Goal: Task Accomplishment & Management: Manage account settings

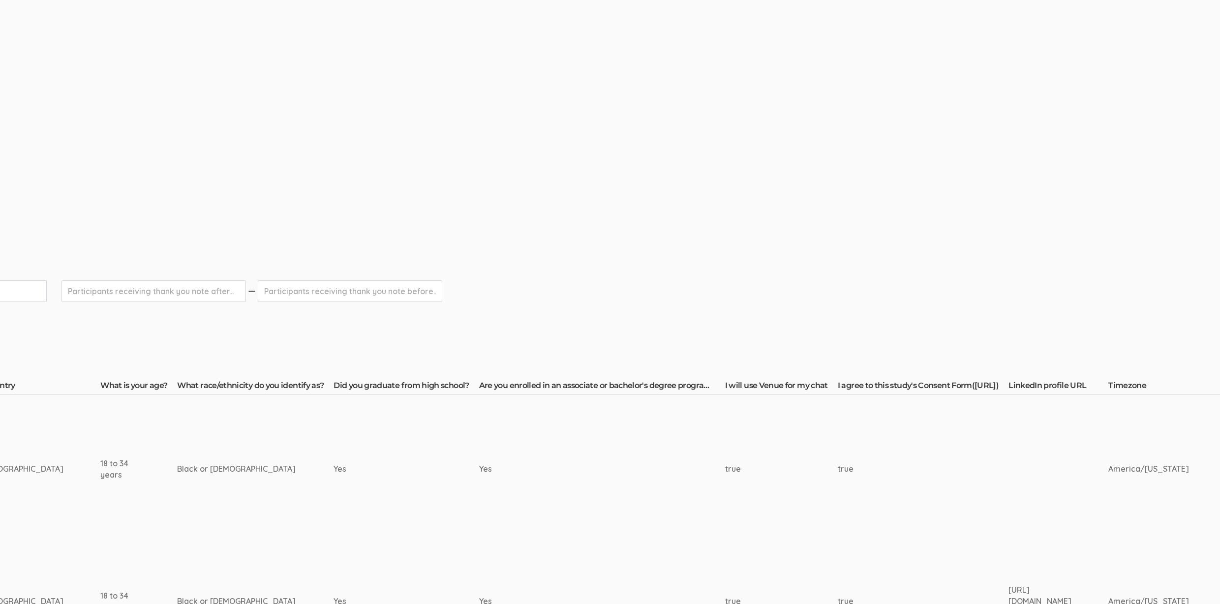
scroll to position [114, 0]
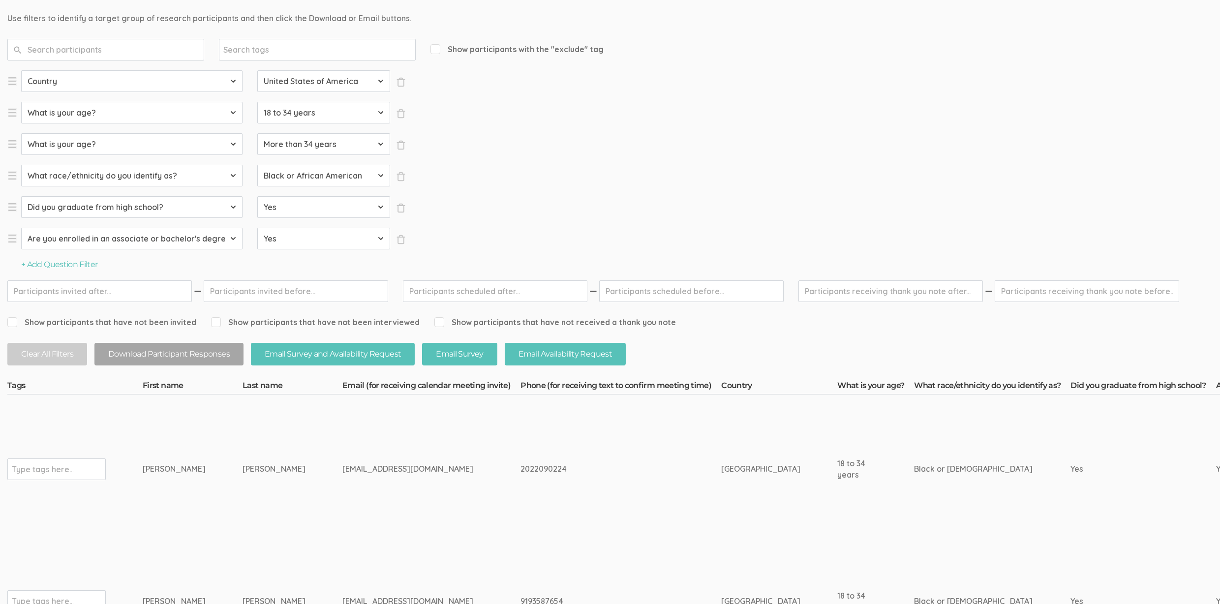
drag, startPoint x: 258, startPoint y: 466, endPoint x: 134, endPoint y: 471, distance: 123.5
copy tr "Type tags here... Andria Joseph"
click at [242, 435] on td "[PERSON_NAME]" at bounding box center [292, 468] width 100 height 149
click at [242, 424] on td "[PERSON_NAME]" at bounding box center [292, 468] width 100 height 149
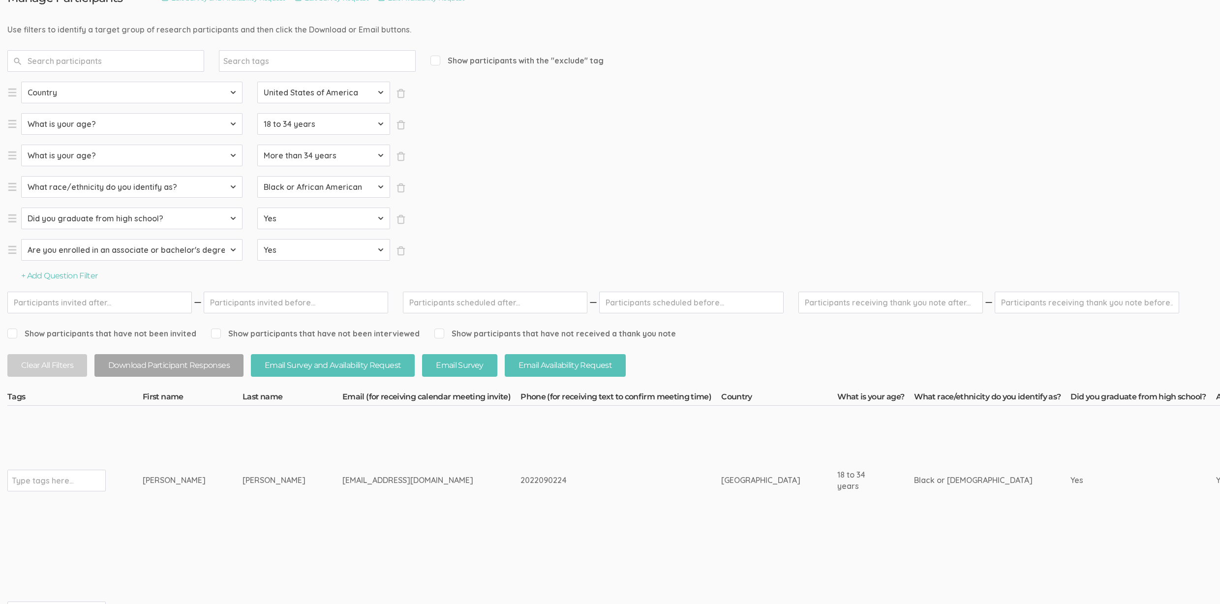
scroll to position [84, 0]
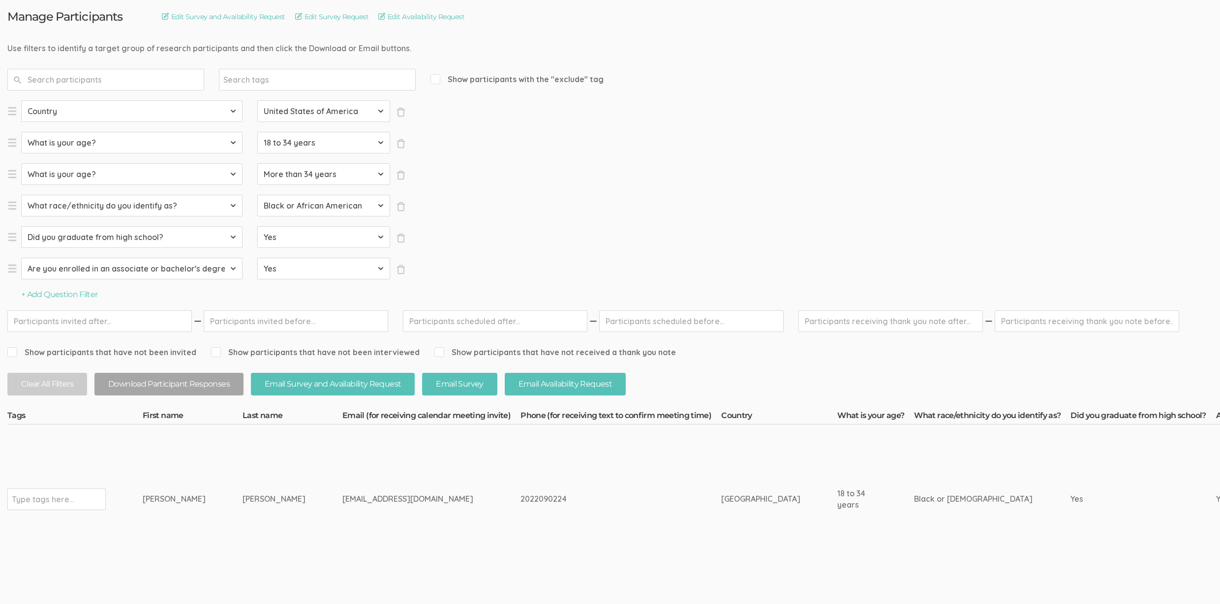
drag, startPoint x: 242, startPoint y: 496, endPoint x: 125, endPoint y: 505, distance: 116.9
click at [147, 488] on td "[PERSON_NAME]" at bounding box center [193, 498] width 100 height 149
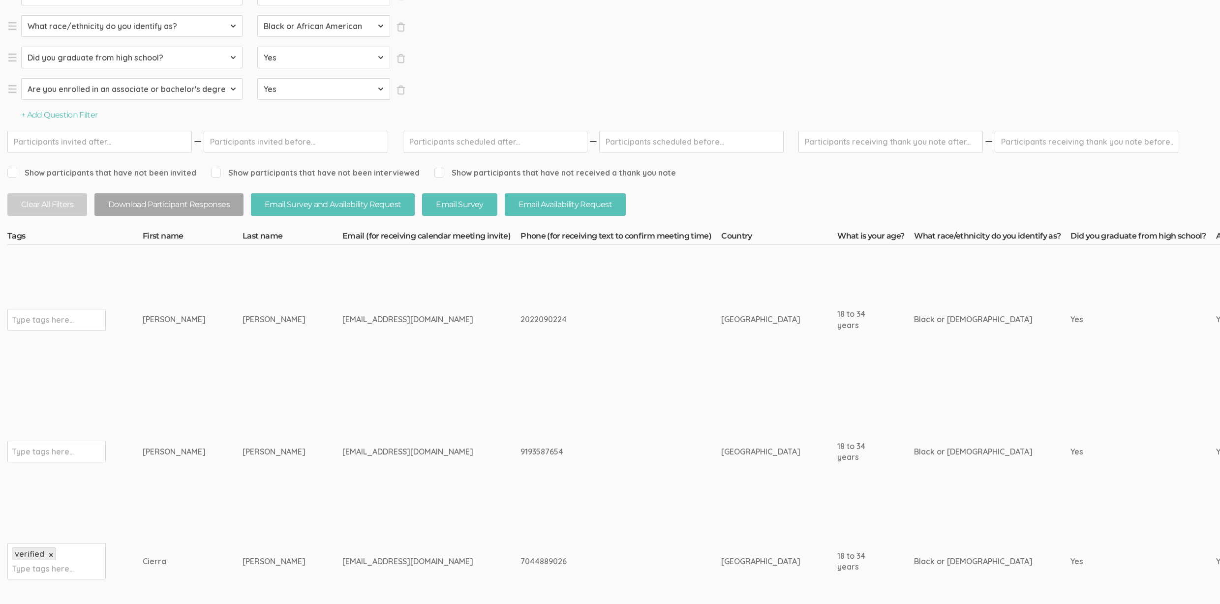
scroll to position [295, 0]
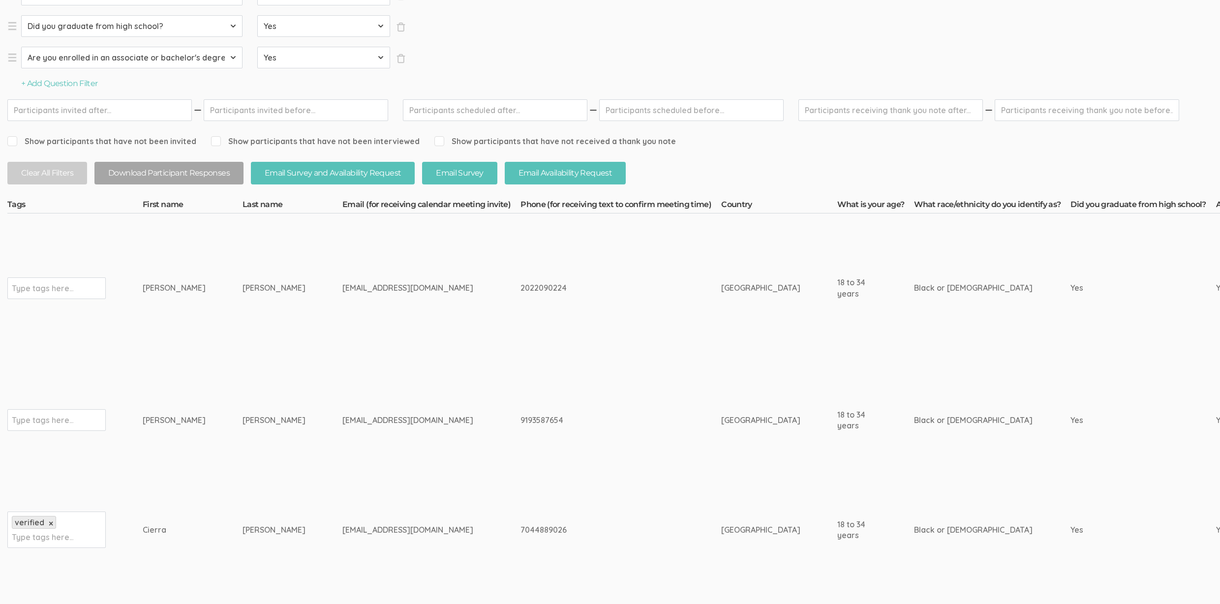
click at [520, 283] on div "2022090224" at bounding box center [602, 287] width 164 height 11
copy div "2022090224"
click at [242, 313] on td "[PERSON_NAME]" at bounding box center [292, 287] width 100 height 149
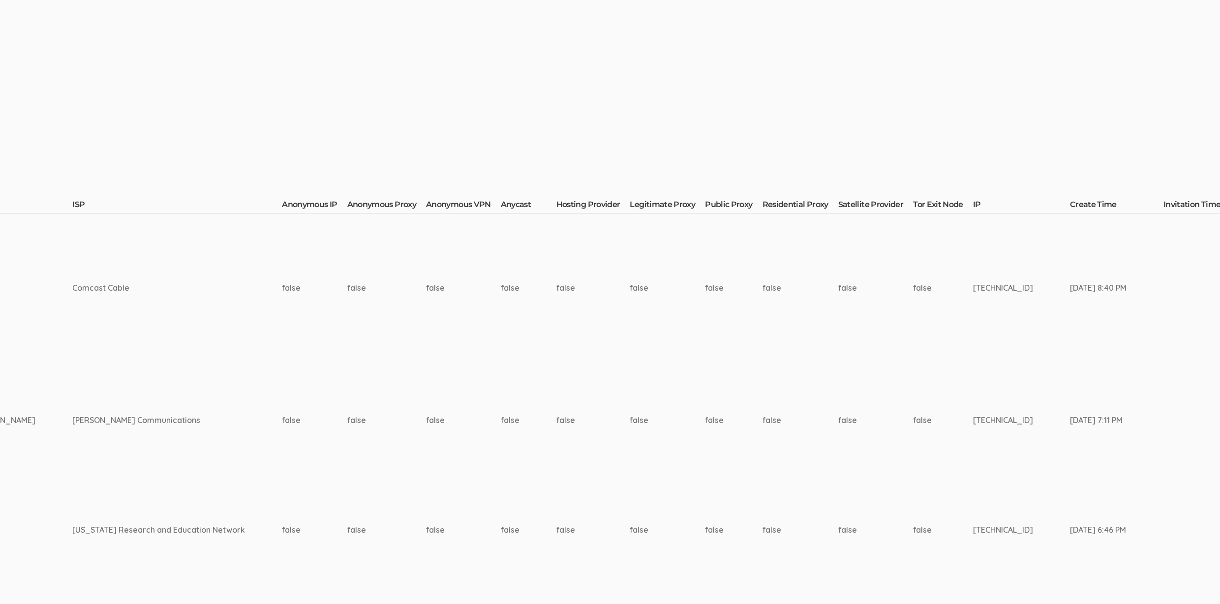
scroll to position [295, 2850]
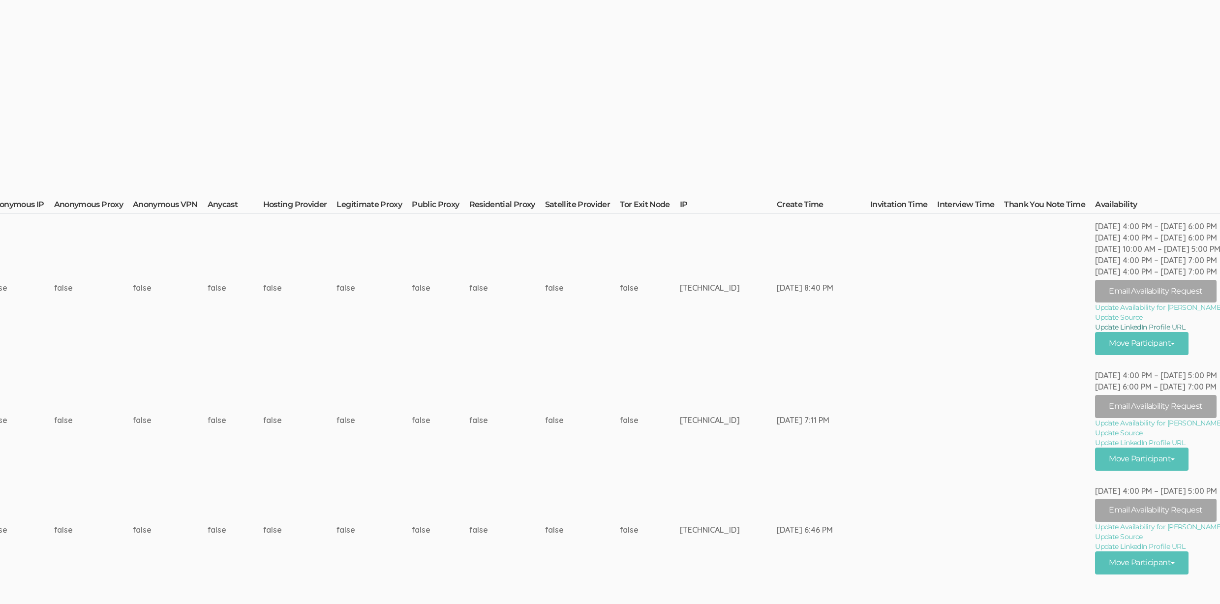
click at [1131, 328] on link "Update LinkedIn Profile URL" at bounding box center [1158, 327] width 127 height 10
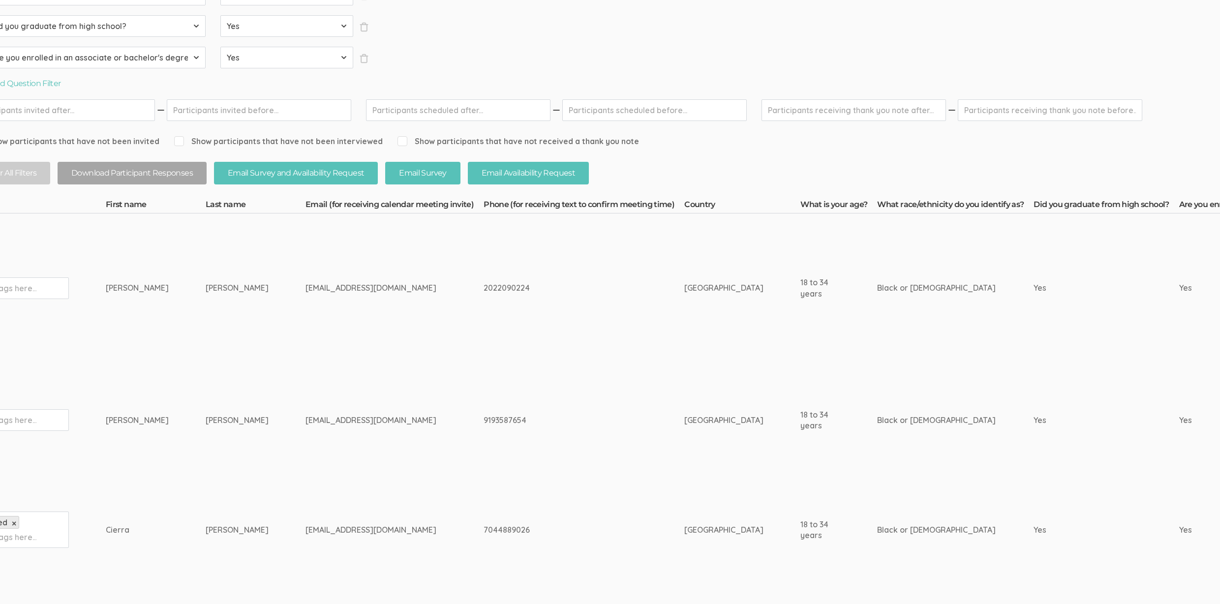
scroll to position [295, 0]
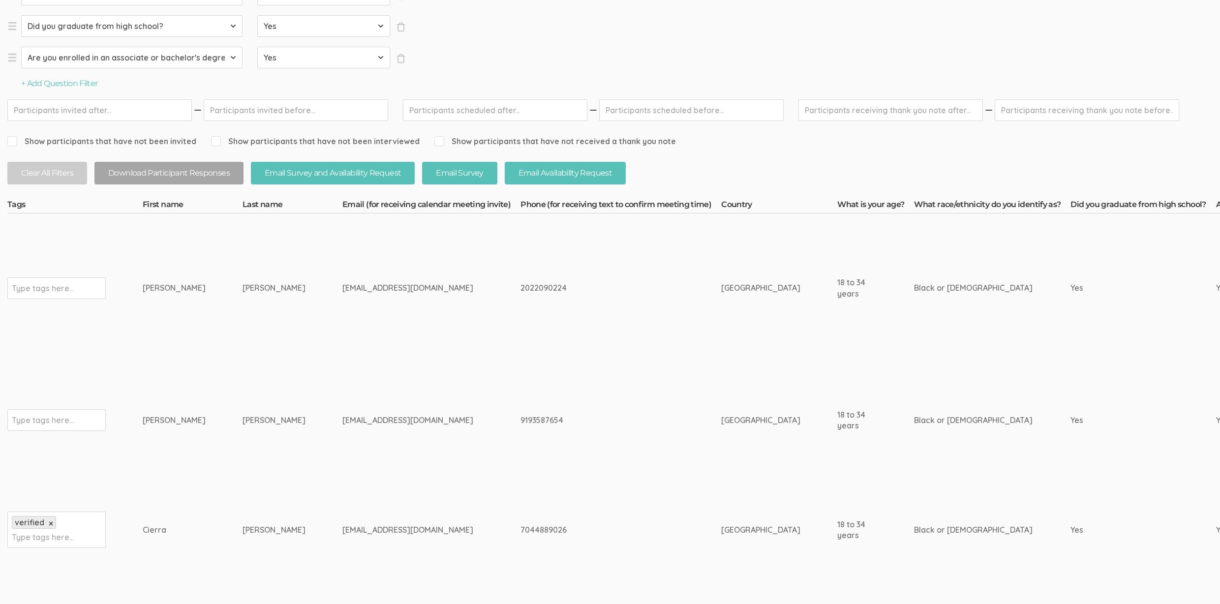
click at [242, 409] on td "[PERSON_NAME]" at bounding box center [292, 419] width 100 height 115
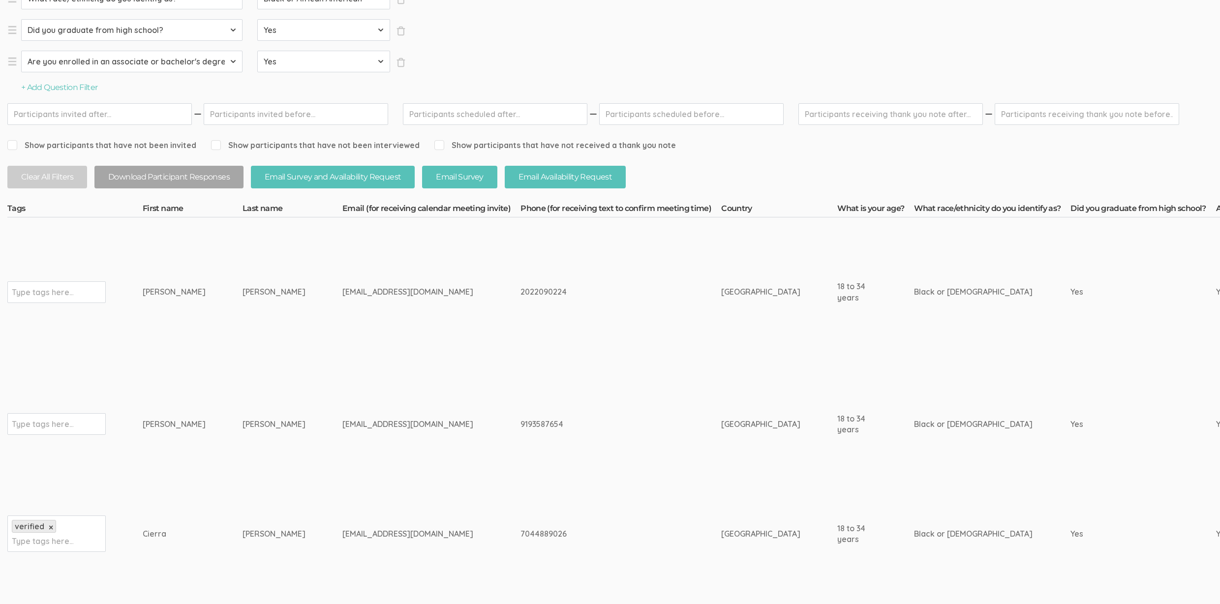
scroll to position [289, 0]
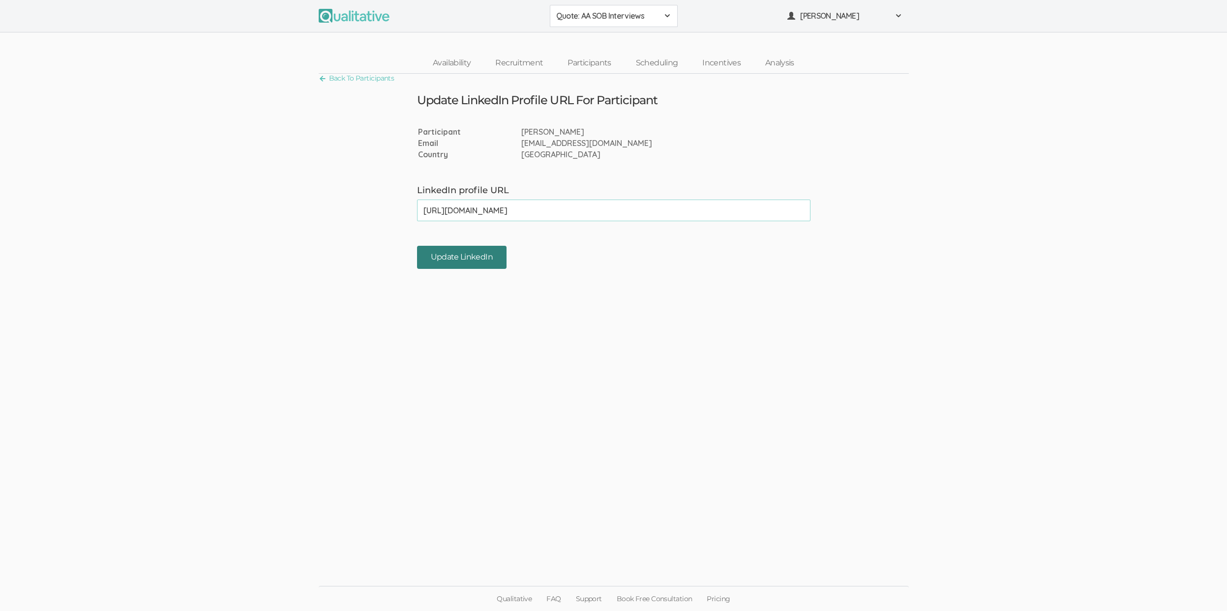
type input "https://www.linkedin.com/in/andriajoseph/"
click at [447, 260] on input "Update LinkedIn" at bounding box center [462, 257] width 90 height 23
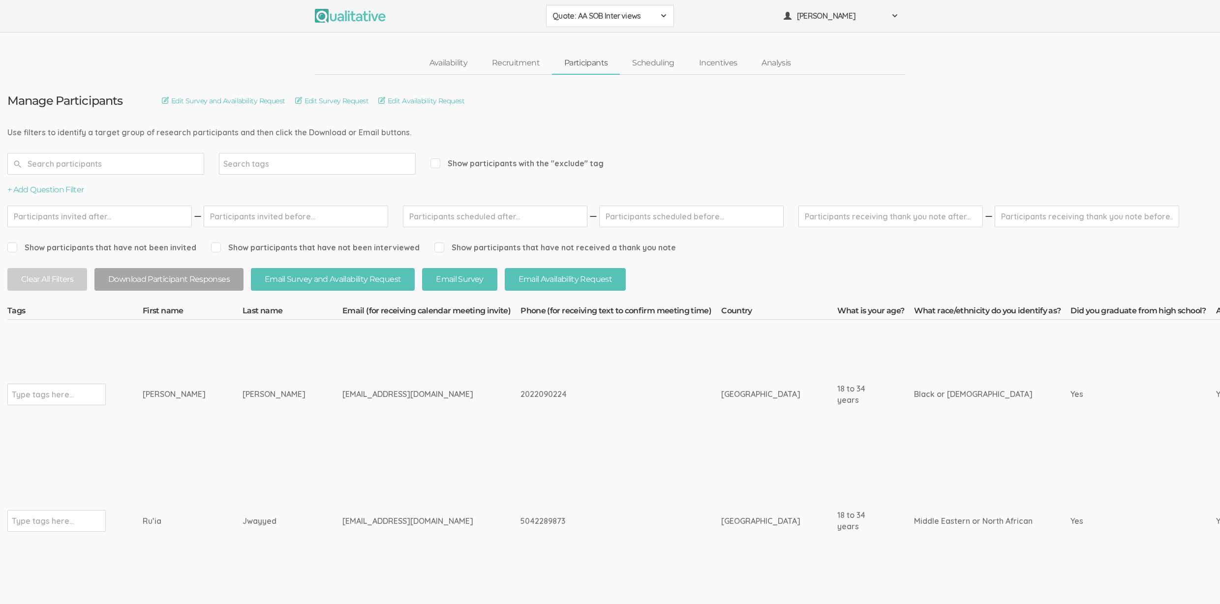
click at [342, 561] on td "[EMAIL_ADDRESS][DOMAIN_NAME]" at bounding box center [431, 521] width 178 height 104
